Goal: Communication & Community: Answer question/provide support

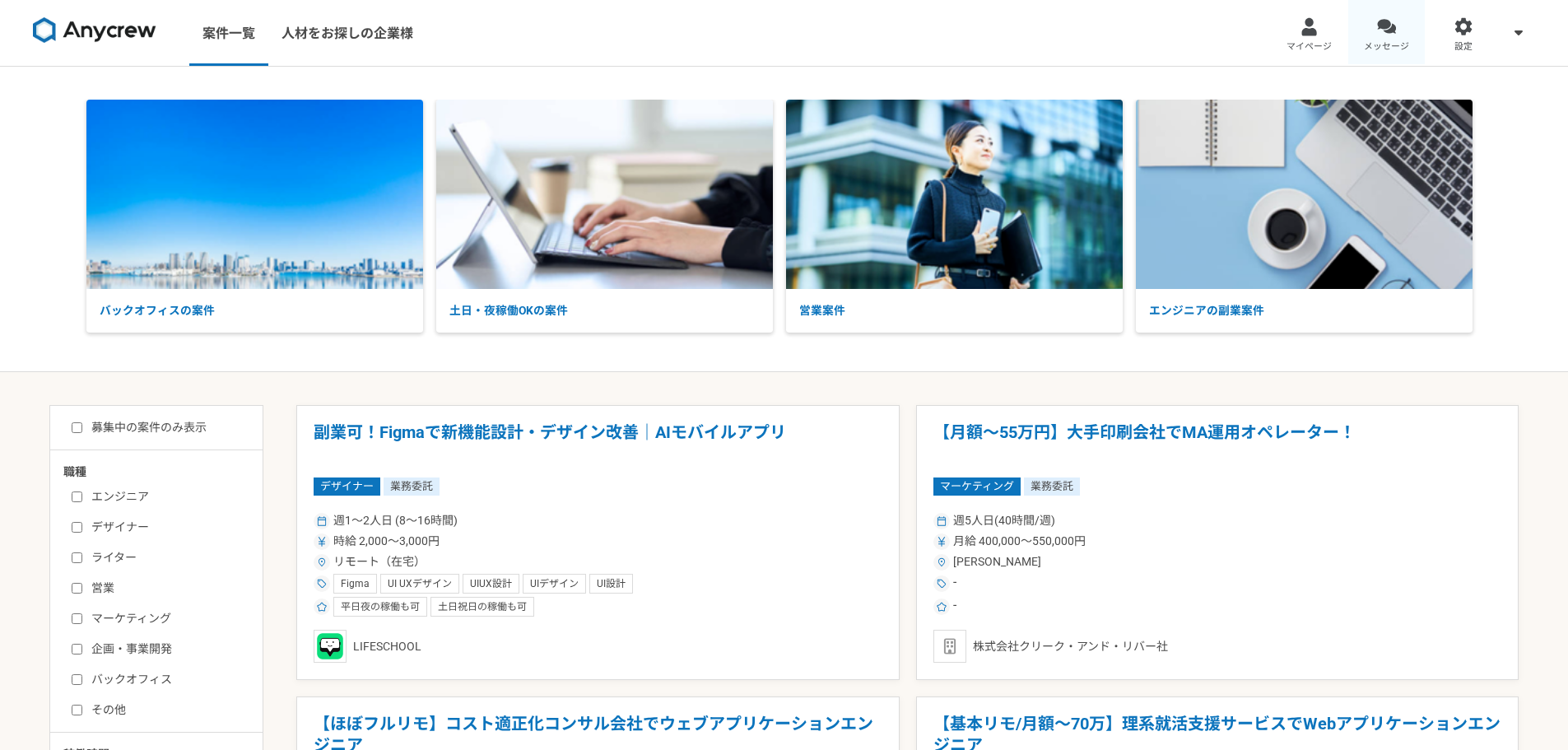
click at [1378, 39] on link "メッセージ" at bounding box center [1387, 32] width 78 height 66
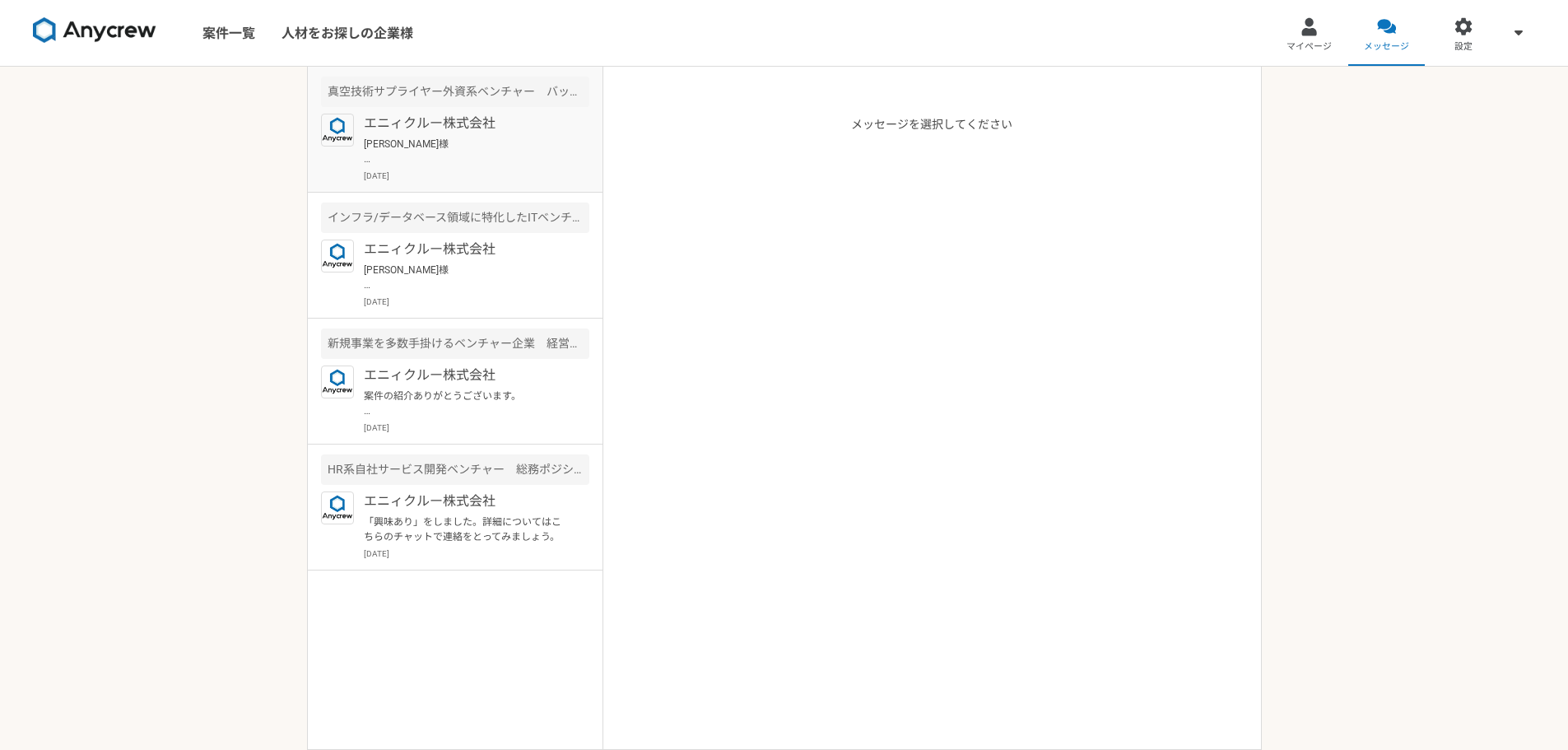
click at [497, 153] on p "[PERSON_NAME]様 内容確認させていただきました。 引き続きよろしくお願いします。" at bounding box center [466, 152] width 203 height 30
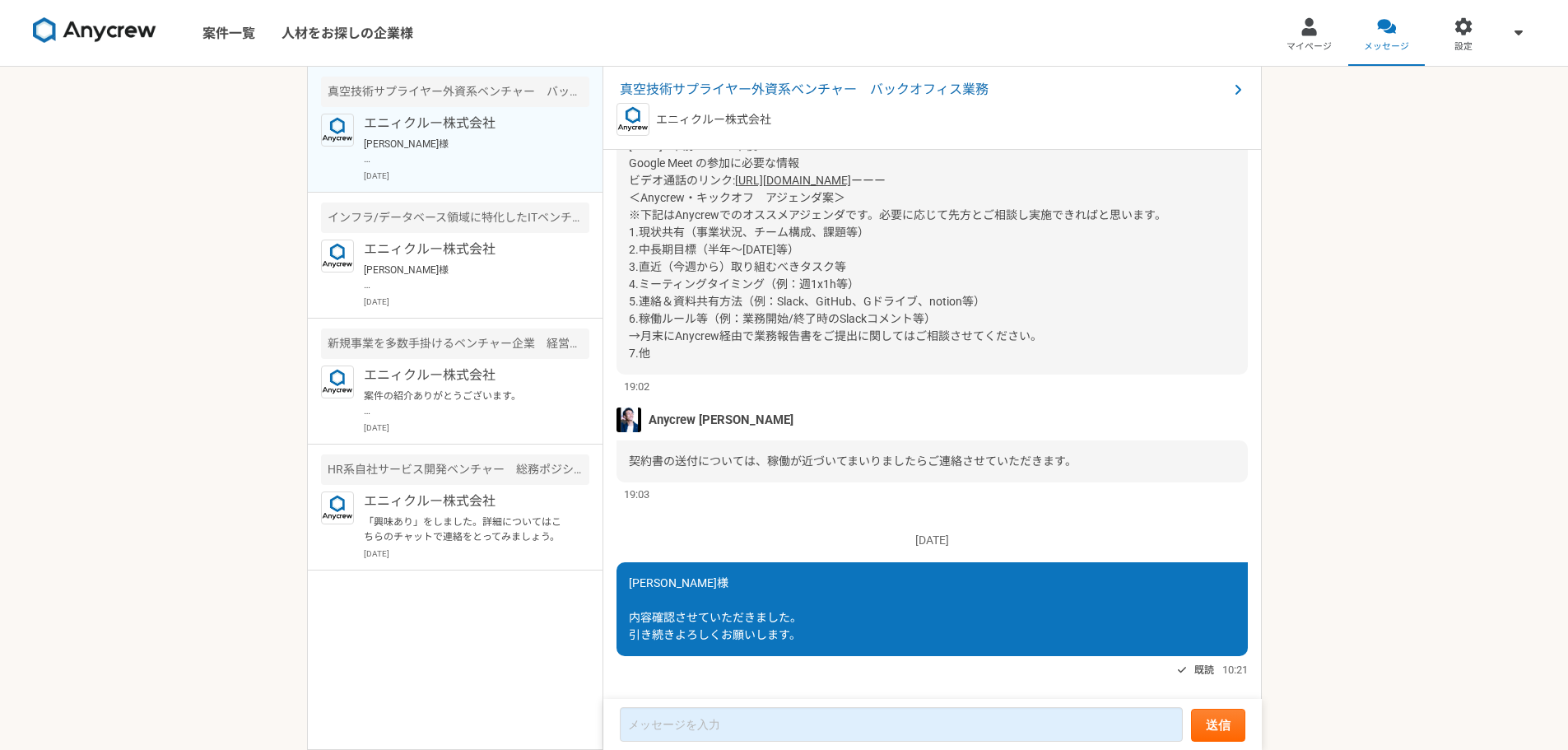
scroll to position [1334, 0]
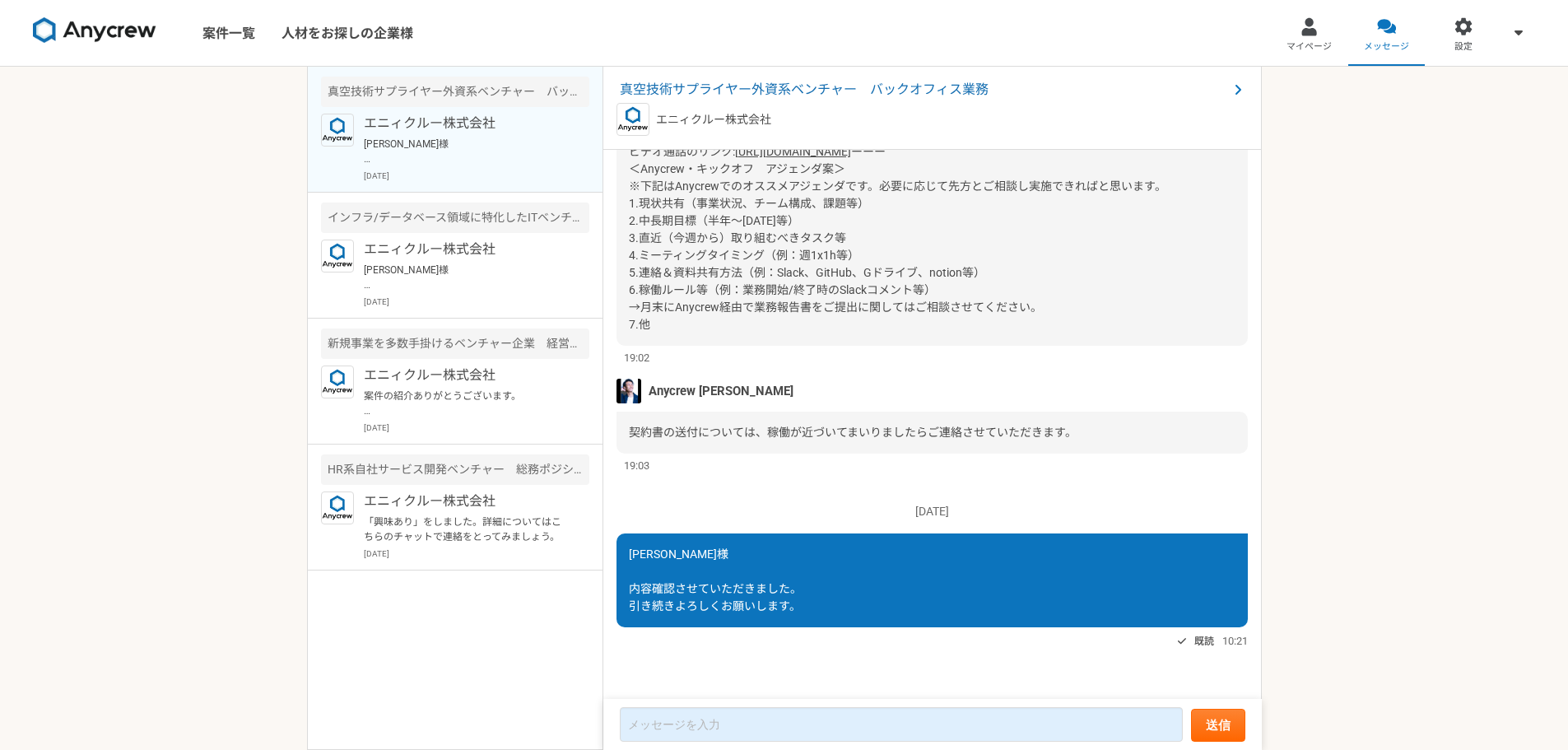
click at [104, 31] on img at bounding box center [95, 31] width 124 height 26
